Goal: Task Accomplishment & Management: Complete application form

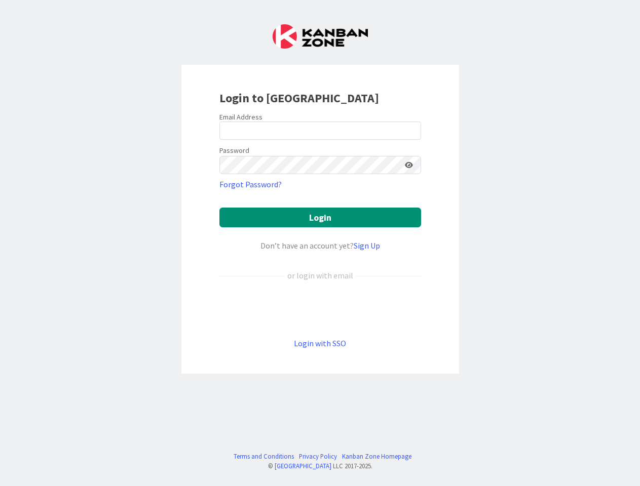
click at [320, 243] on div "Don’t have an account yet? Sign Up" at bounding box center [320, 246] width 202 height 12
click at [409, 165] on icon at bounding box center [409, 165] width 8 height 7
click at [320, 217] on button "Login" at bounding box center [320, 218] width 202 height 20
